Goal: Obtain resource: Download file/media

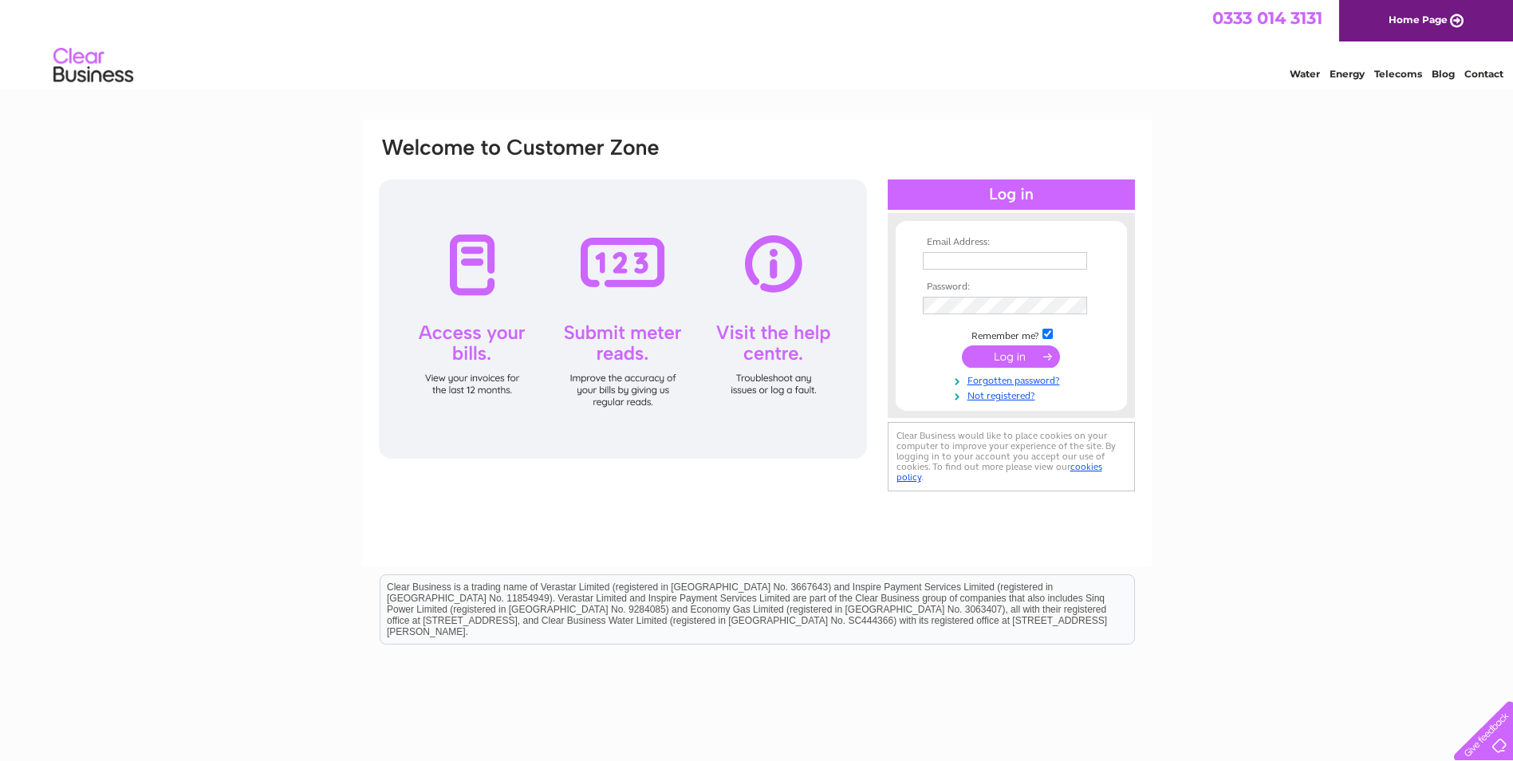
type input "angela@angelamortonltd.co.uk"
click at [1003, 356] on input "submit" at bounding box center [1011, 356] width 98 height 22
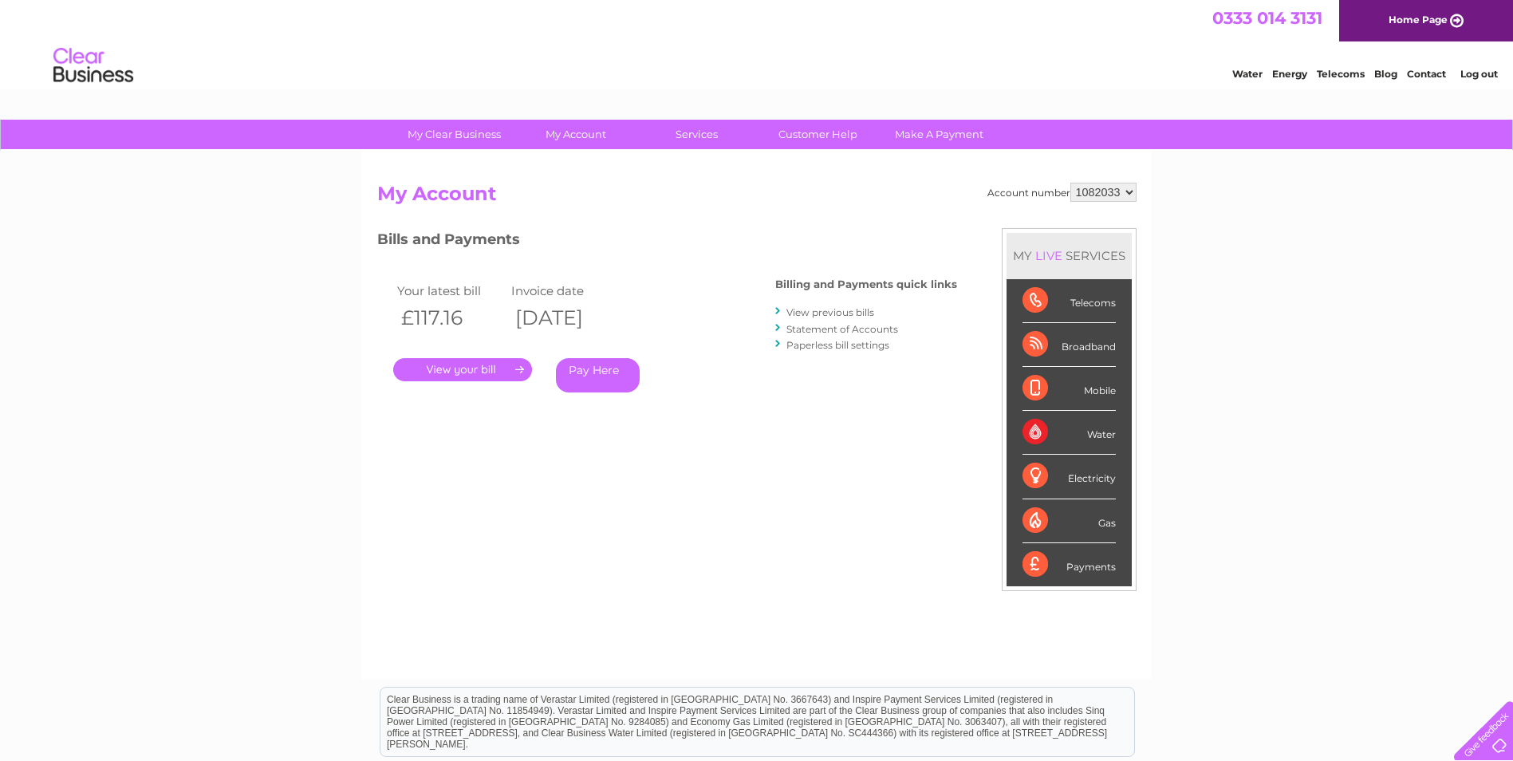
click at [477, 372] on link "." at bounding box center [462, 369] width 139 height 23
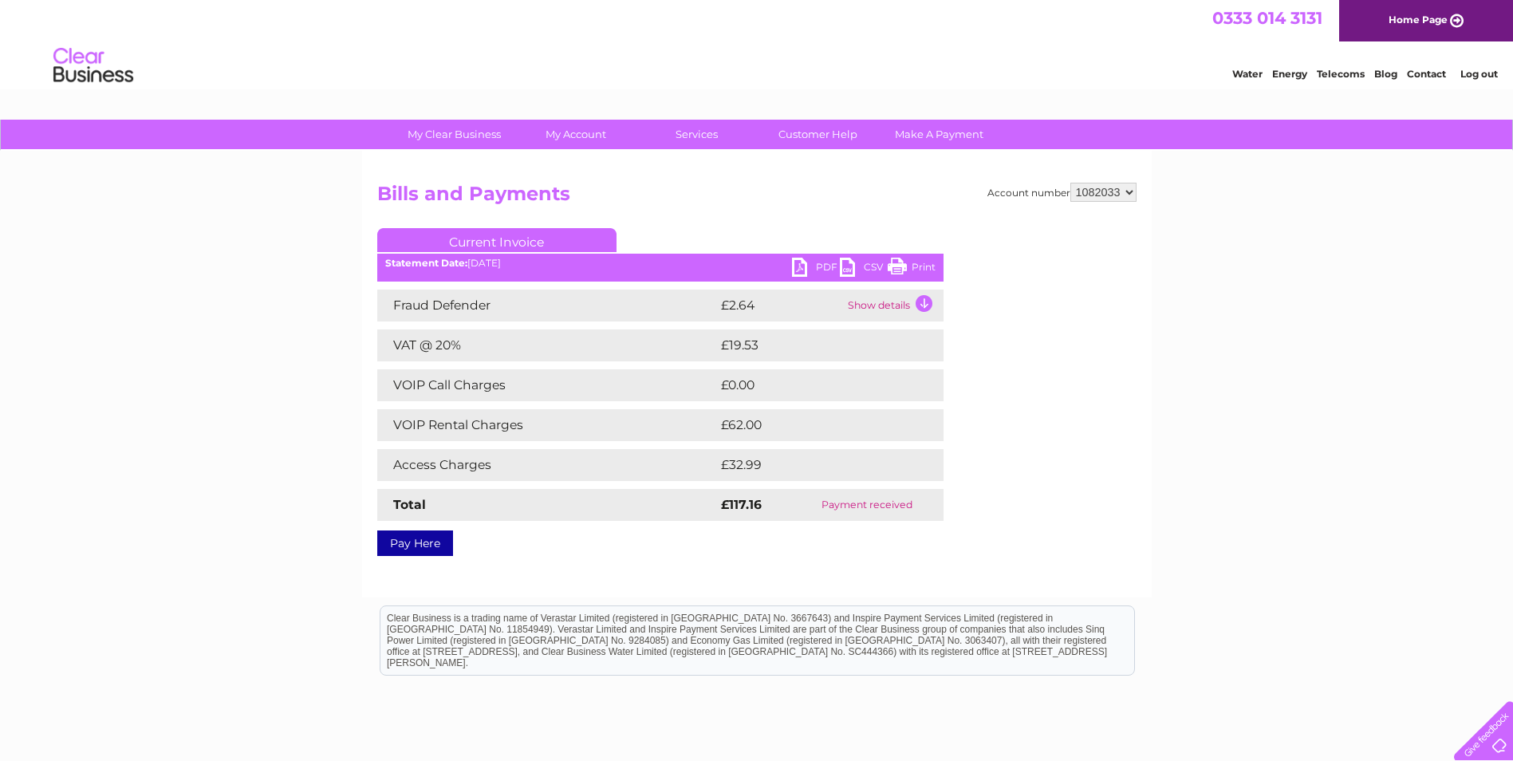
click at [818, 268] on link "PDF" at bounding box center [816, 269] width 48 height 23
click at [797, 269] on link "PDF" at bounding box center [816, 269] width 48 height 23
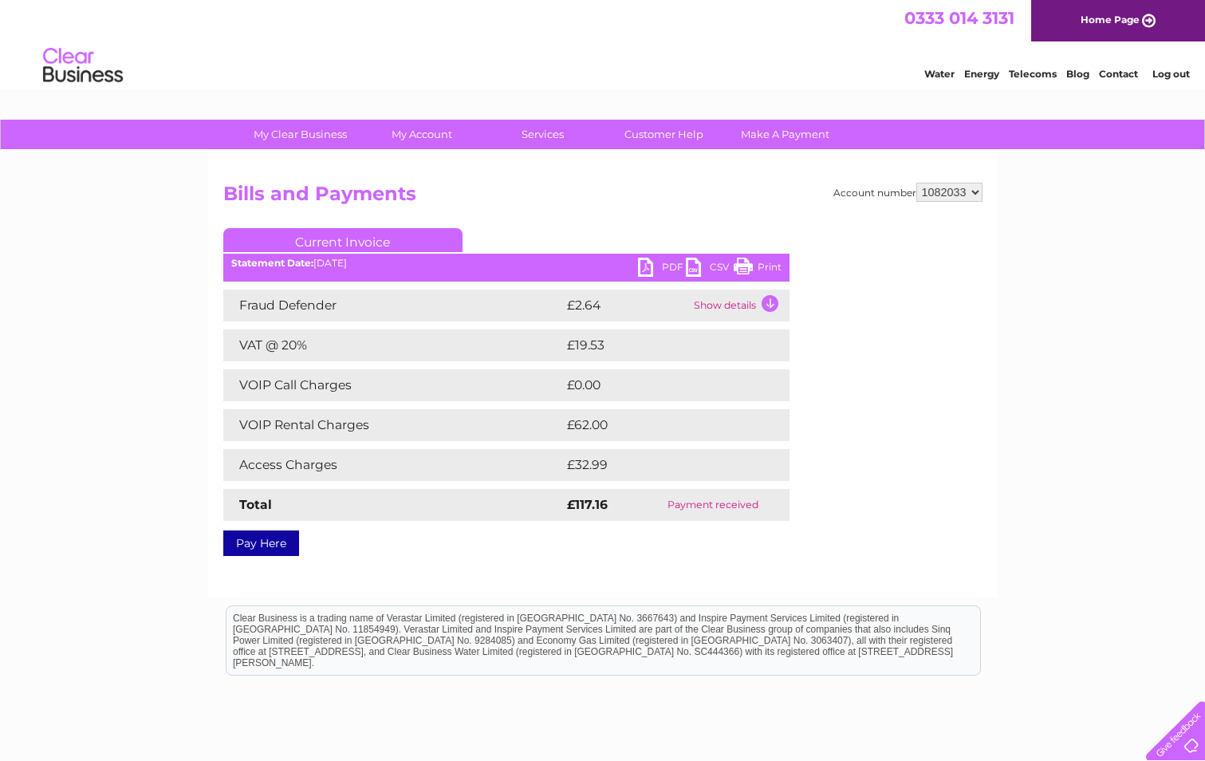
click at [1178, 72] on link "Log out" at bounding box center [1171, 74] width 37 height 12
